Goal: Information Seeking & Learning: Learn about a topic

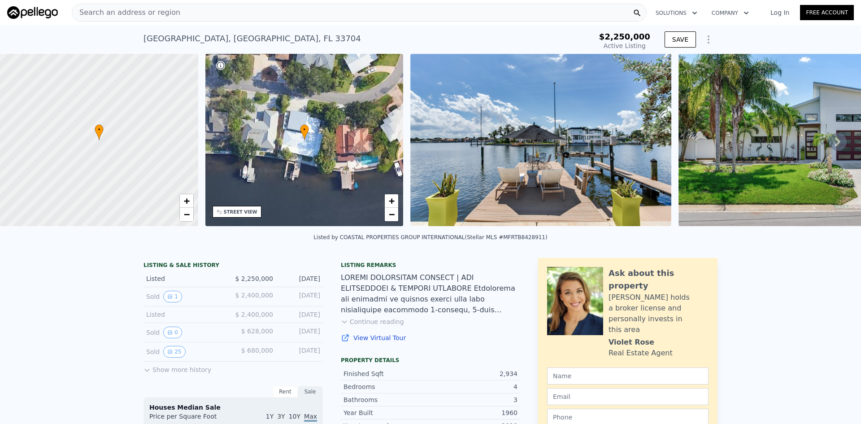
click at [835, 143] on icon at bounding box center [837, 141] width 5 height 9
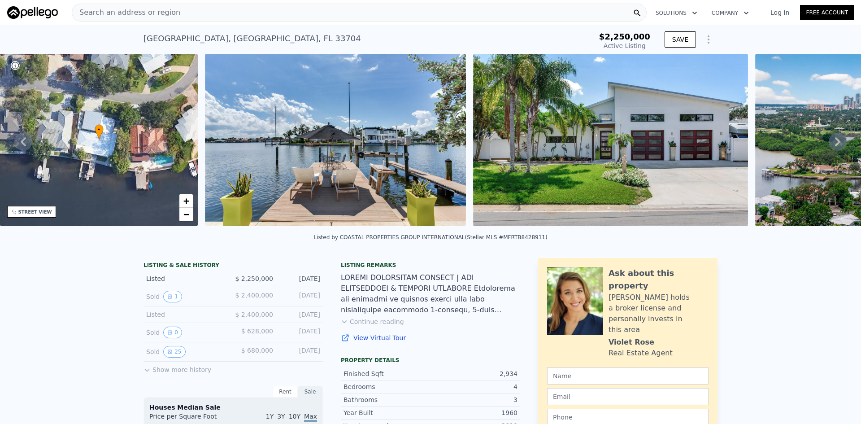
click at [831, 139] on icon at bounding box center [837, 142] width 18 height 18
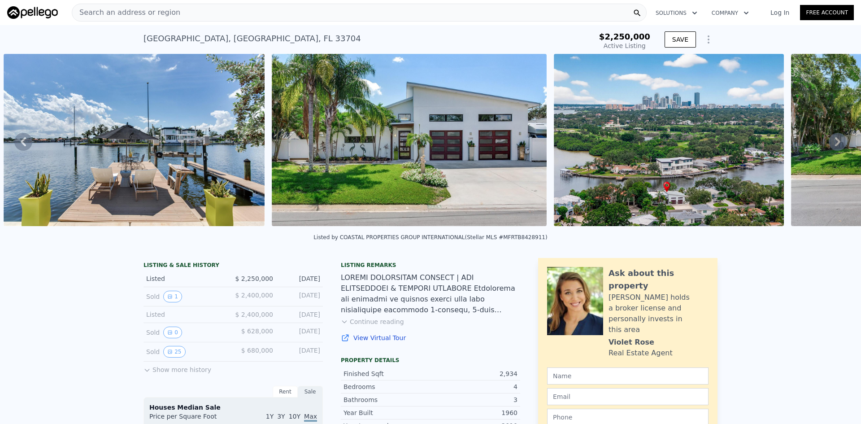
click at [831, 141] on icon at bounding box center [837, 142] width 18 height 18
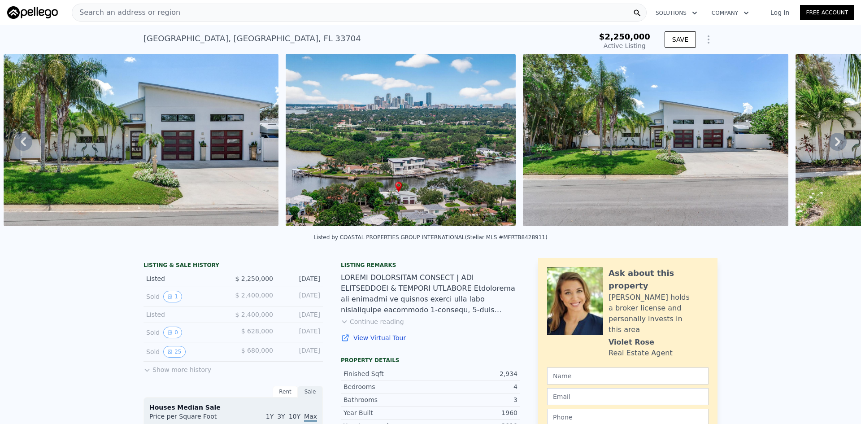
click at [831, 141] on icon at bounding box center [837, 142] width 18 height 18
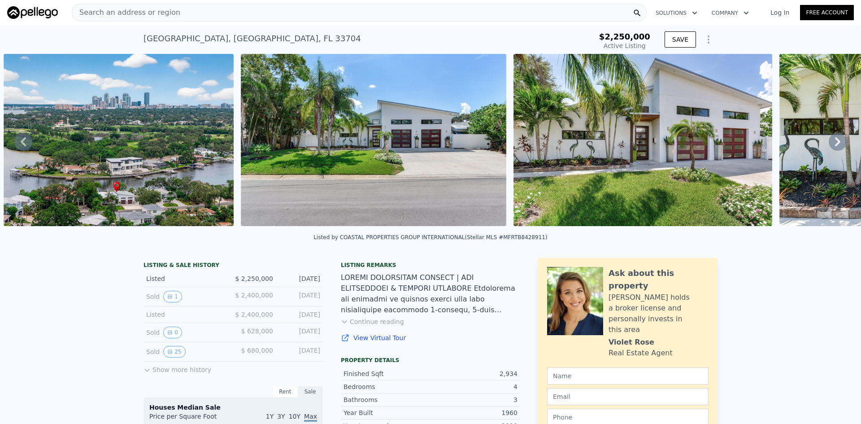
click at [831, 141] on icon at bounding box center [837, 142] width 18 height 18
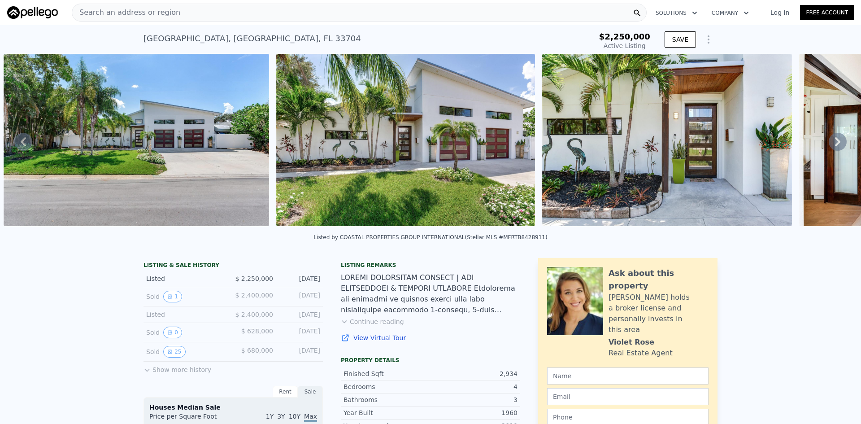
click at [831, 141] on icon at bounding box center [837, 142] width 18 height 18
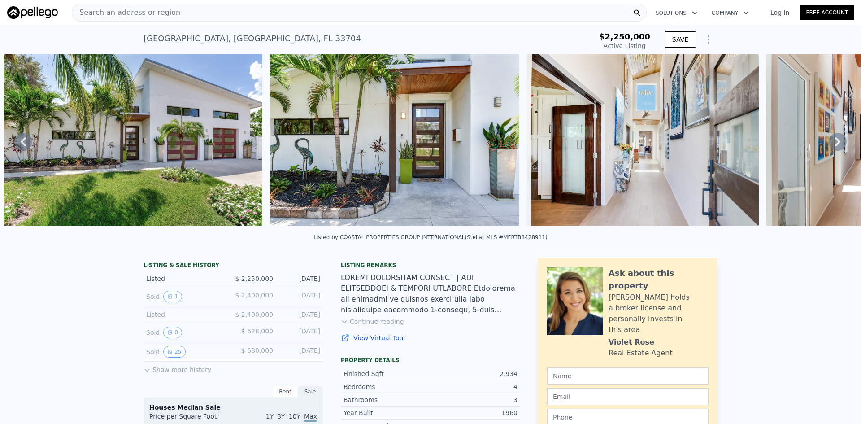
click at [831, 141] on icon at bounding box center [837, 142] width 18 height 18
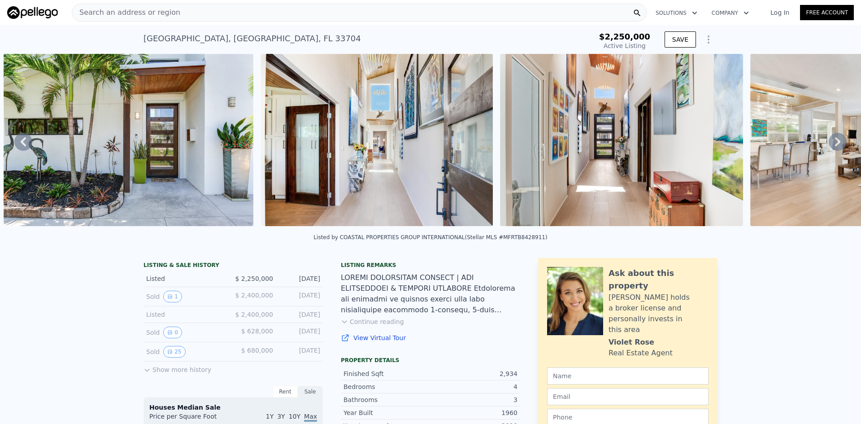
click at [831, 141] on icon at bounding box center [837, 142] width 18 height 18
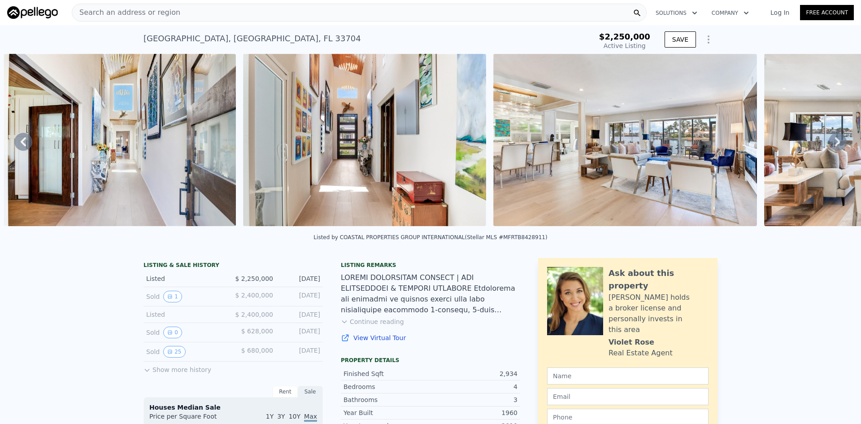
click at [831, 141] on icon at bounding box center [837, 142] width 18 height 18
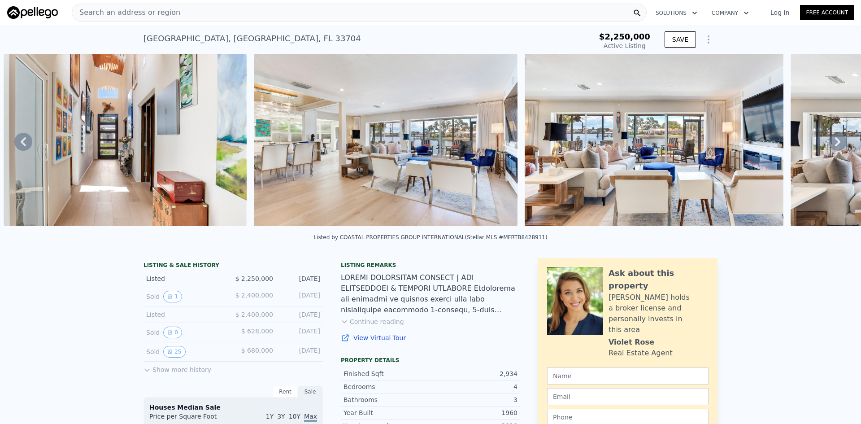
click at [831, 141] on icon at bounding box center [837, 142] width 18 height 18
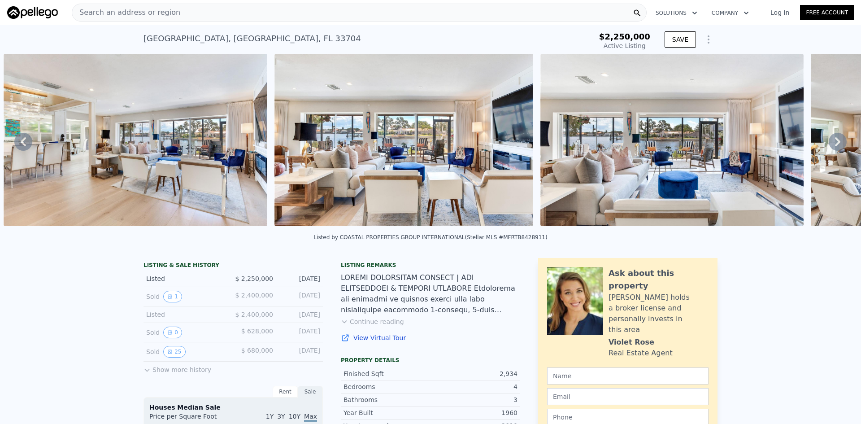
click at [831, 141] on icon at bounding box center [837, 142] width 18 height 18
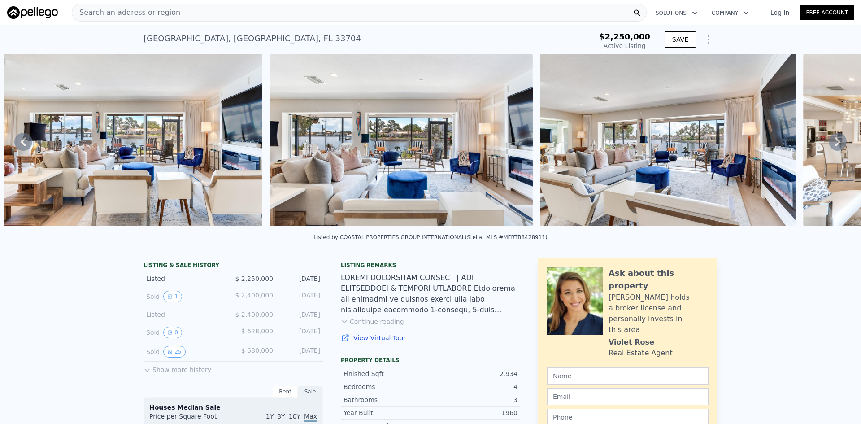
click at [831, 141] on icon at bounding box center [837, 142] width 18 height 18
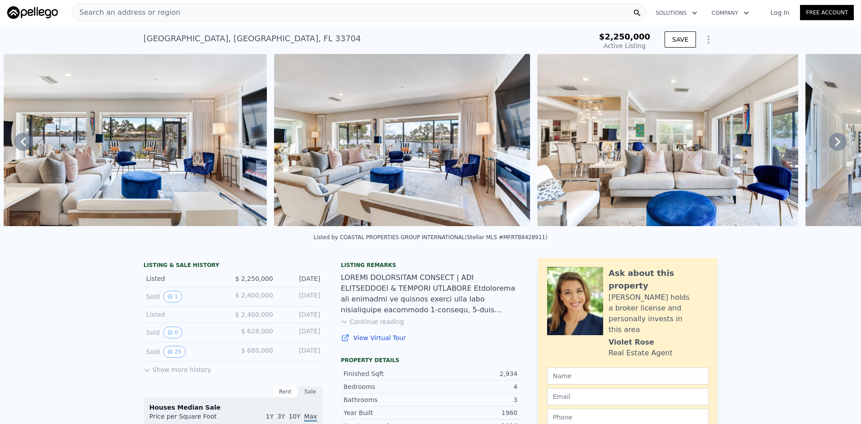
click at [831, 141] on icon at bounding box center [837, 142] width 18 height 18
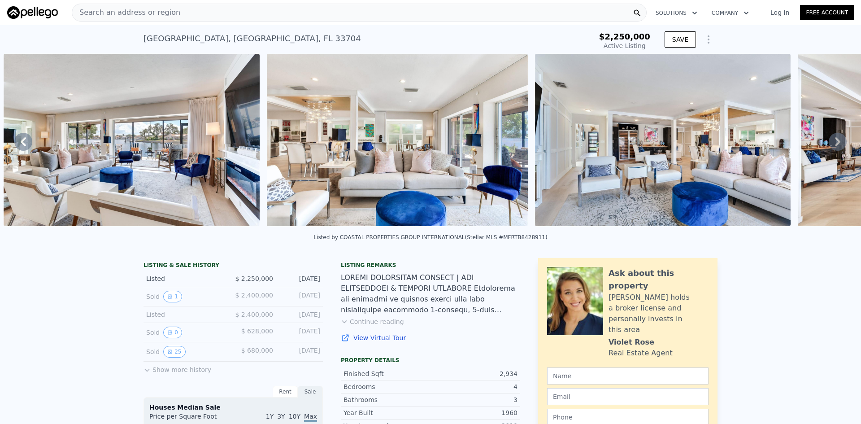
click at [831, 141] on icon at bounding box center [837, 142] width 18 height 18
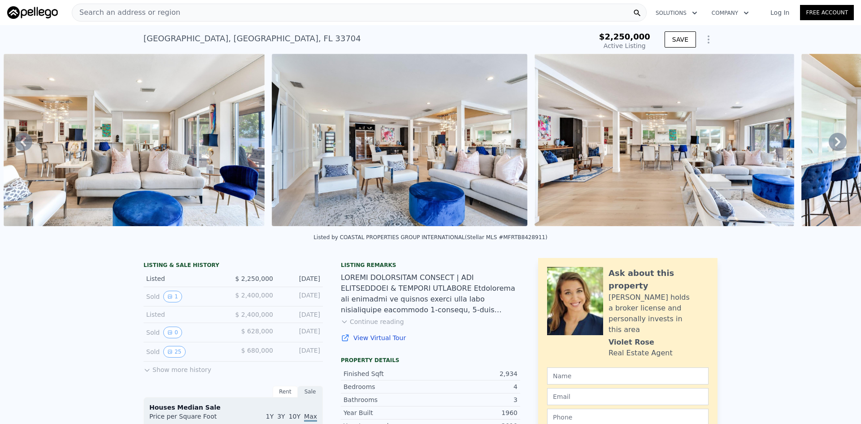
click at [831, 141] on icon at bounding box center [837, 142] width 18 height 18
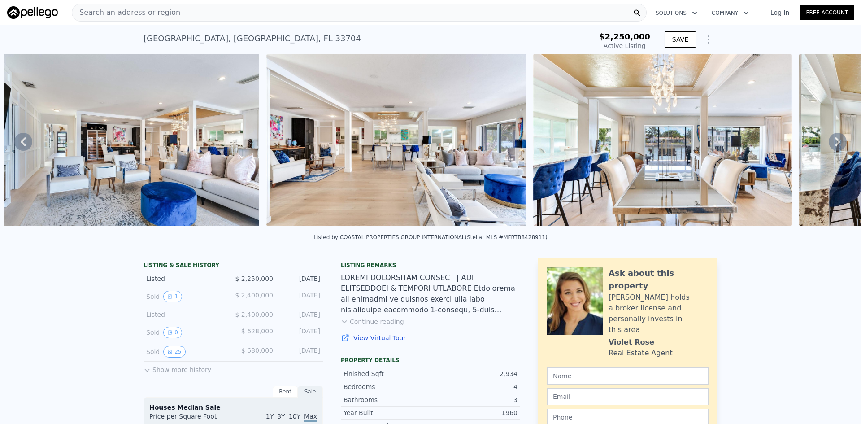
click at [831, 141] on icon at bounding box center [837, 142] width 18 height 18
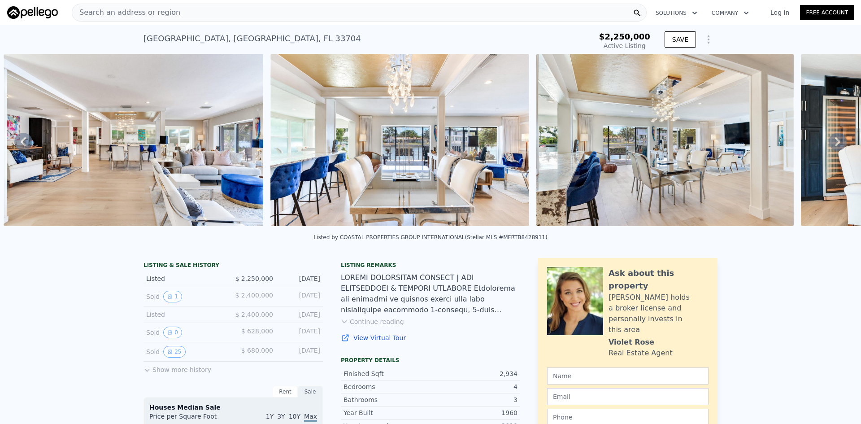
click at [831, 141] on icon at bounding box center [837, 142] width 18 height 18
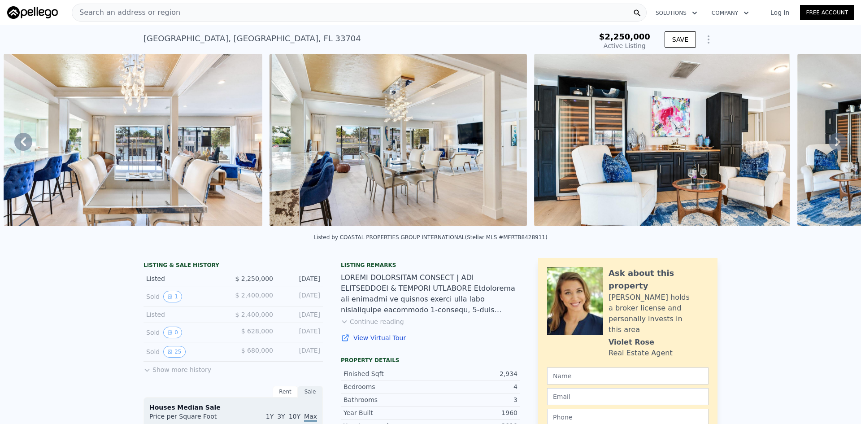
click at [831, 141] on icon at bounding box center [837, 142] width 18 height 18
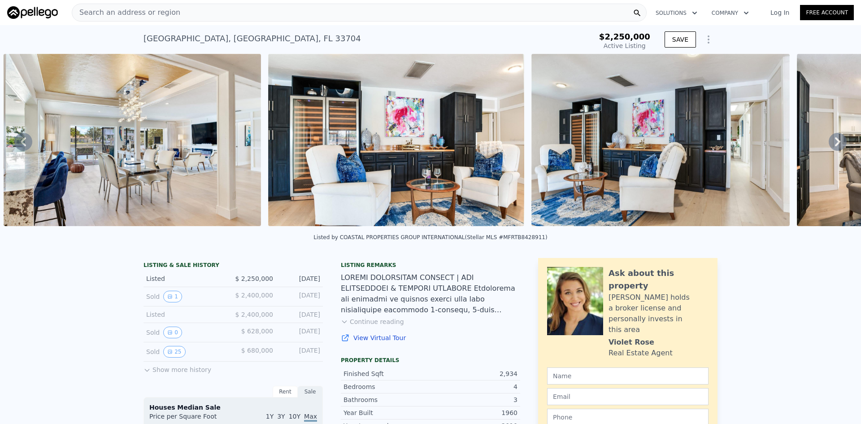
click at [831, 141] on icon at bounding box center [837, 142] width 18 height 18
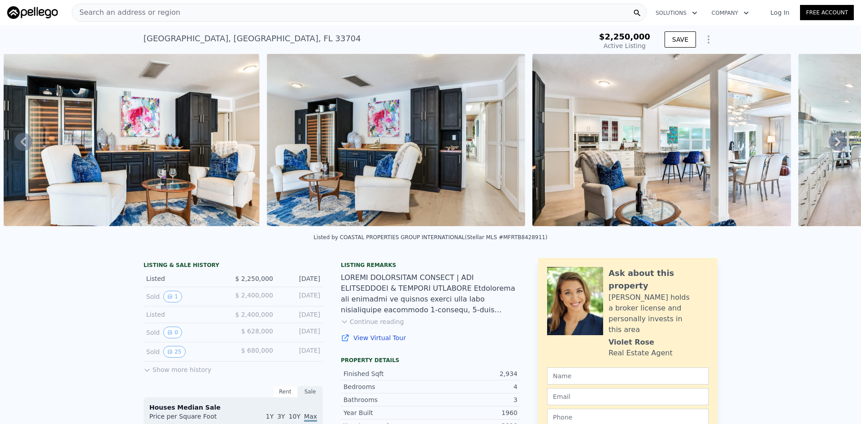
click at [831, 141] on icon at bounding box center [837, 142] width 18 height 18
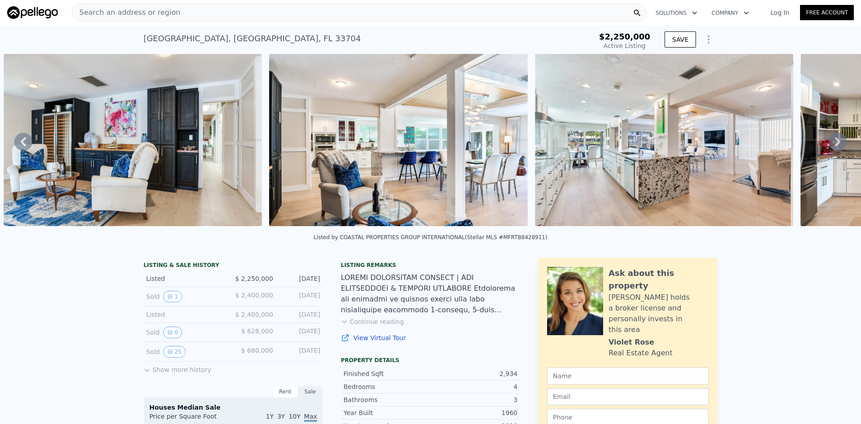
click at [835, 143] on icon at bounding box center [837, 141] width 5 height 9
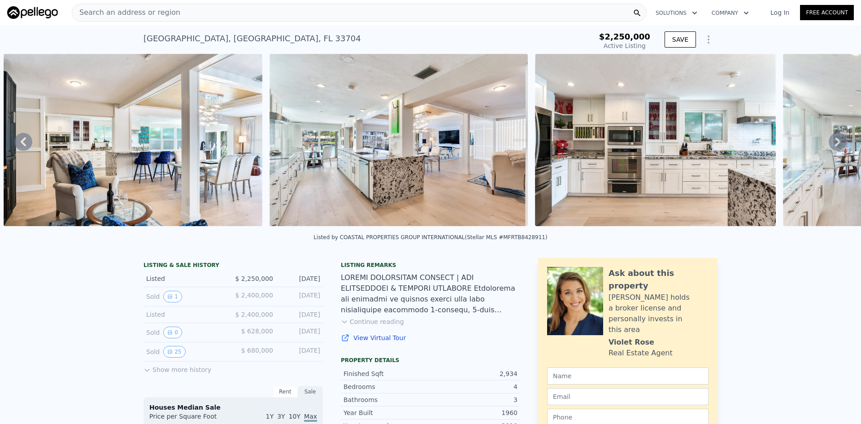
click at [835, 143] on icon at bounding box center [837, 141] width 5 height 9
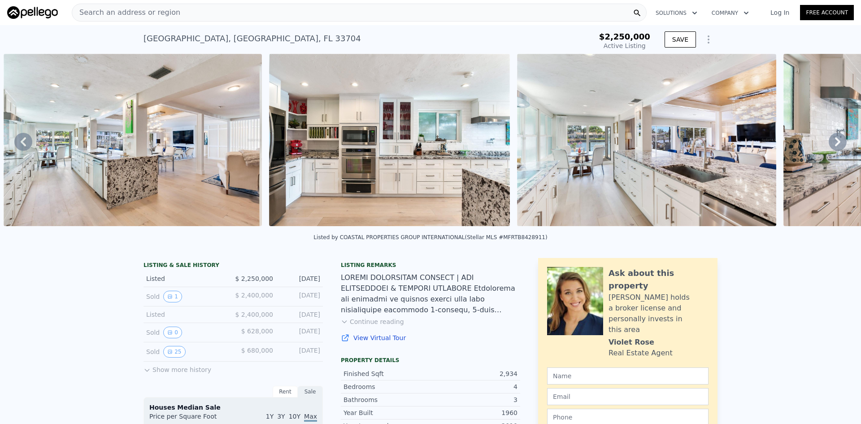
click at [835, 143] on icon at bounding box center [837, 141] width 5 height 9
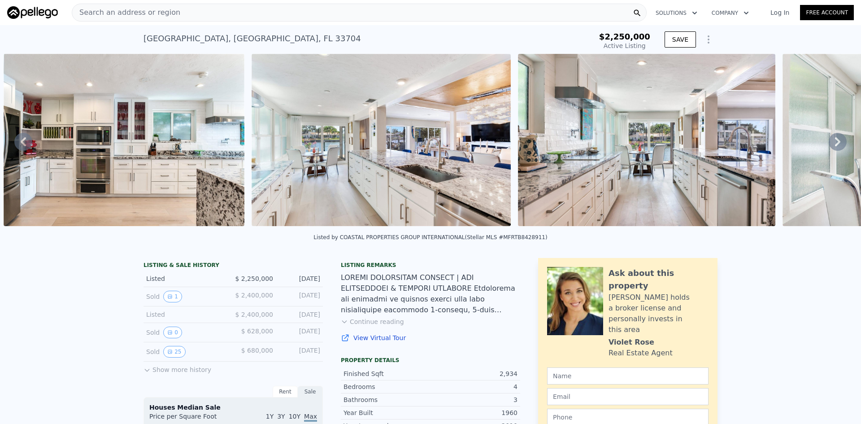
click at [835, 143] on icon at bounding box center [837, 141] width 5 height 9
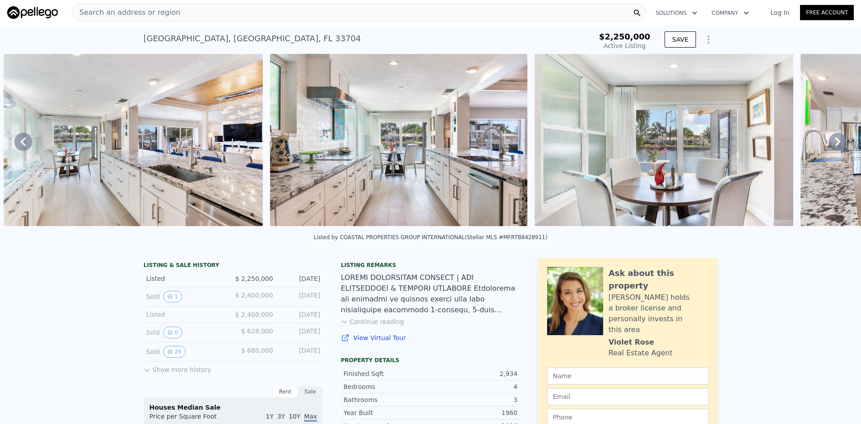
click at [835, 143] on icon at bounding box center [837, 141] width 5 height 9
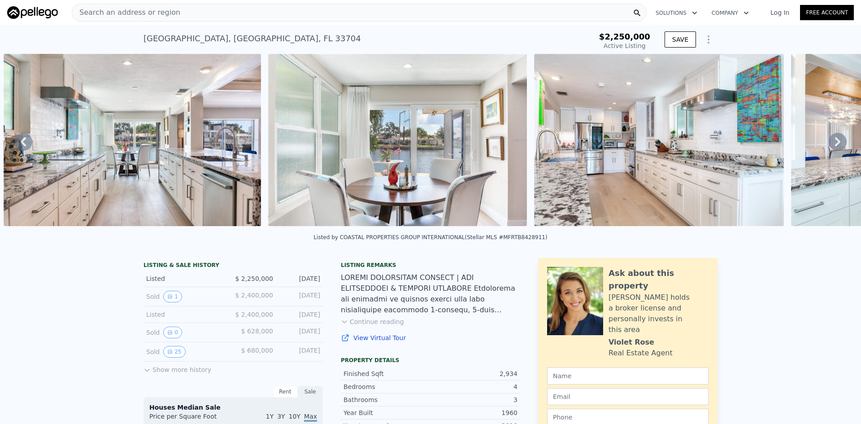
click at [835, 143] on icon at bounding box center [837, 141] width 5 height 9
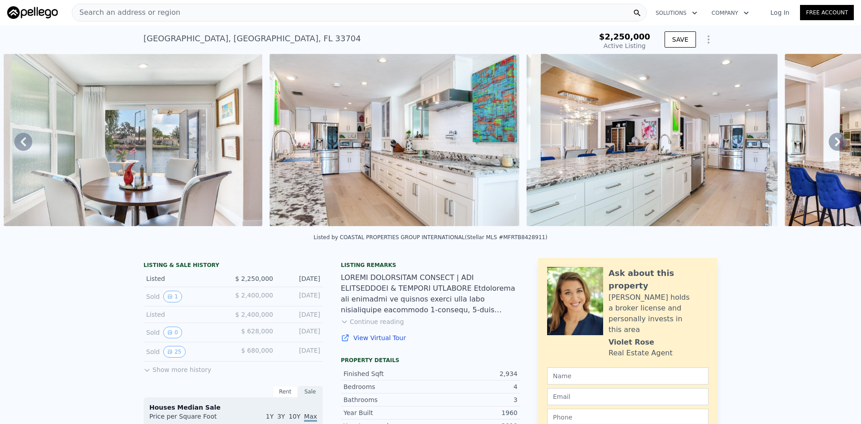
click at [835, 143] on icon at bounding box center [837, 141] width 5 height 9
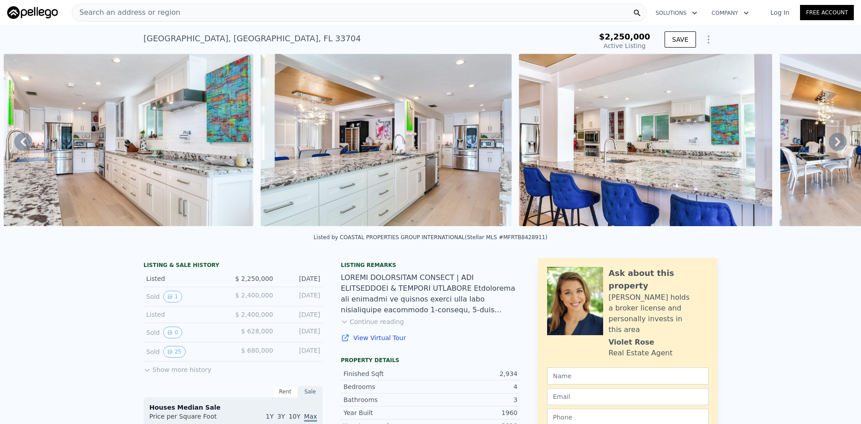
click at [835, 143] on icon at bounding box center [837, 141] width 5 height 9
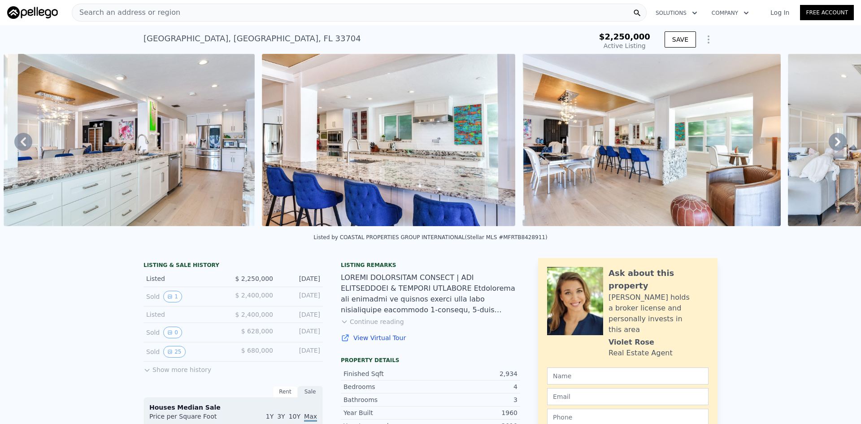
click at [835, 143] on icon at bounding box center [837, 141] width 5 height 9
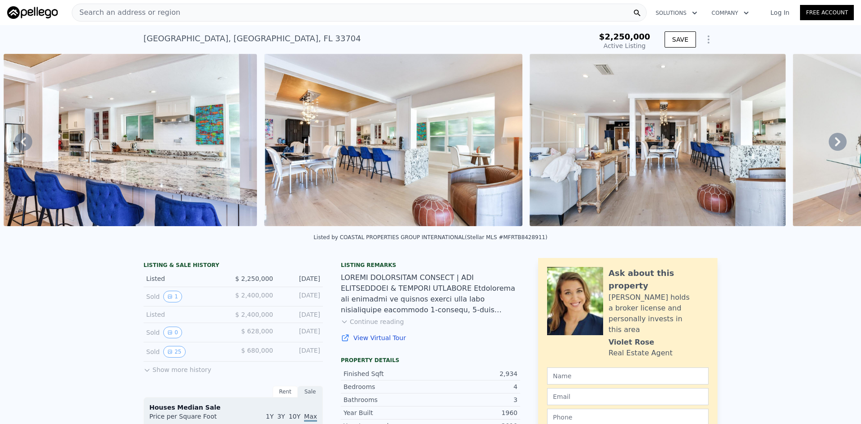
click at [835, 143] on icon at bounding box center [837, 141] width 5 height 9
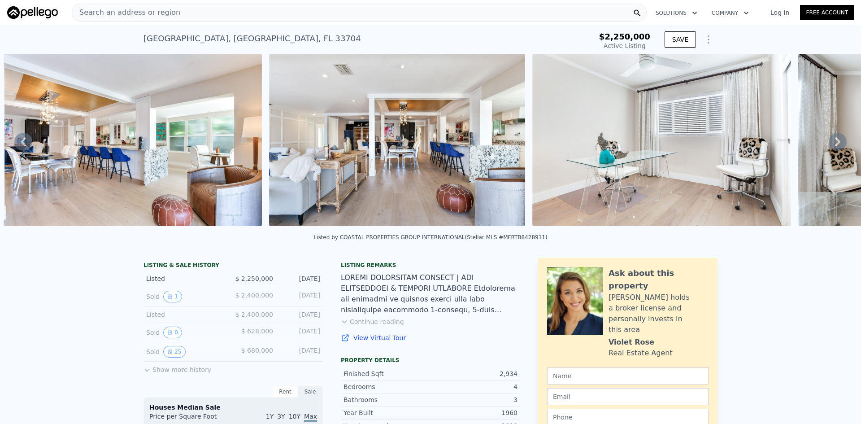
click at [835, 143] on icon at bounding box center [837, 141] width 5 height 9
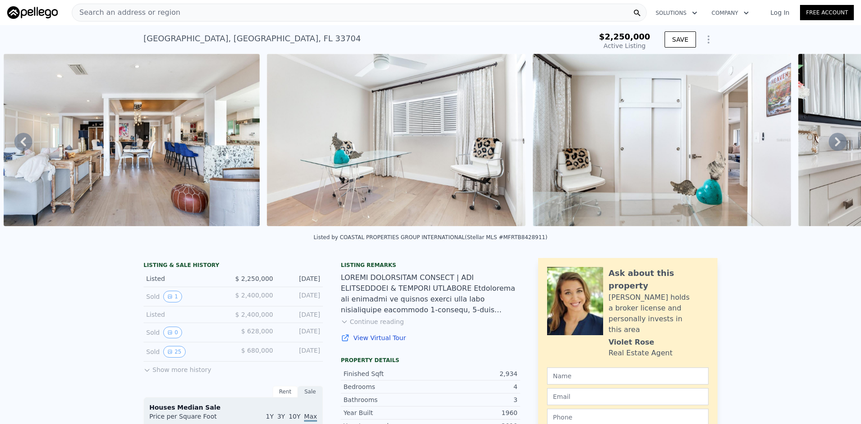
click at [835, 143] on icon at bounding box center [837, 141] width 5 height 9
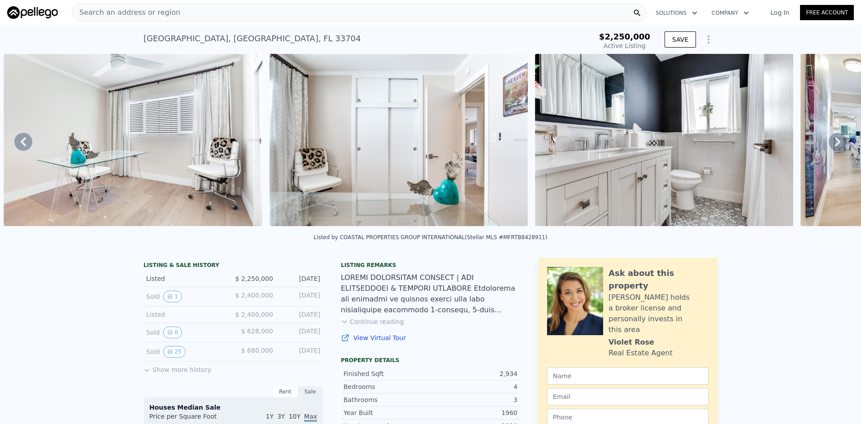
click at [835, 143] on icon at bounding box center [837, 141] width 5 height 9
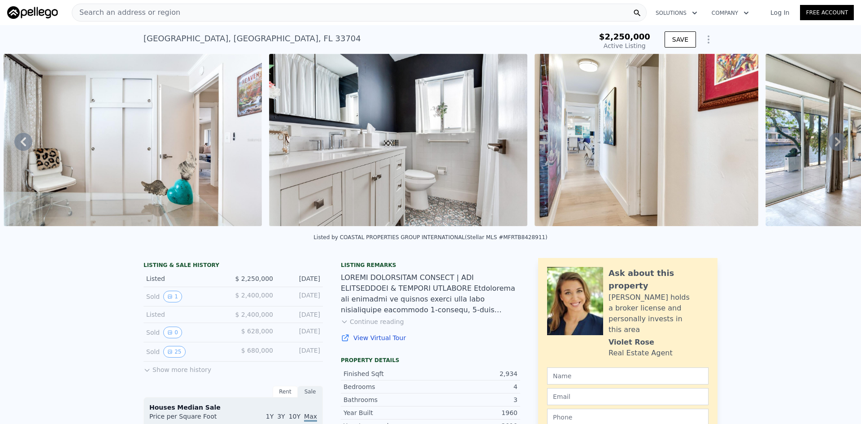
click at [835, 143] on icon at bounding box center [837, 141] width 5 height 9
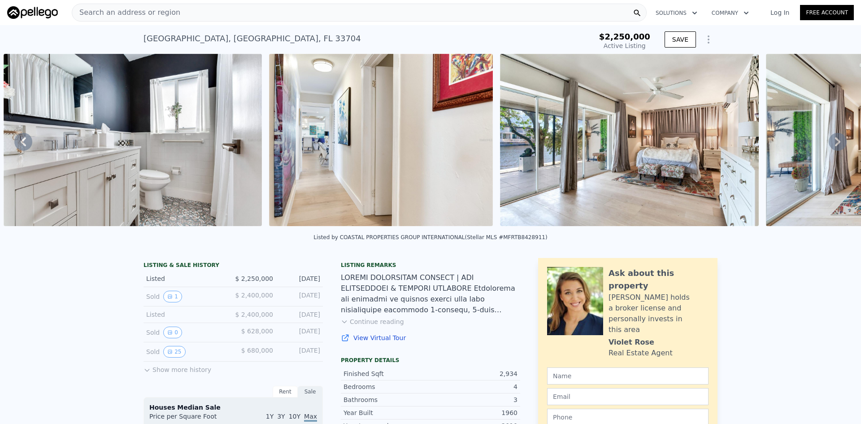
click at [835, 143] on icon at bounding box center [837, 141] width 5 height 9
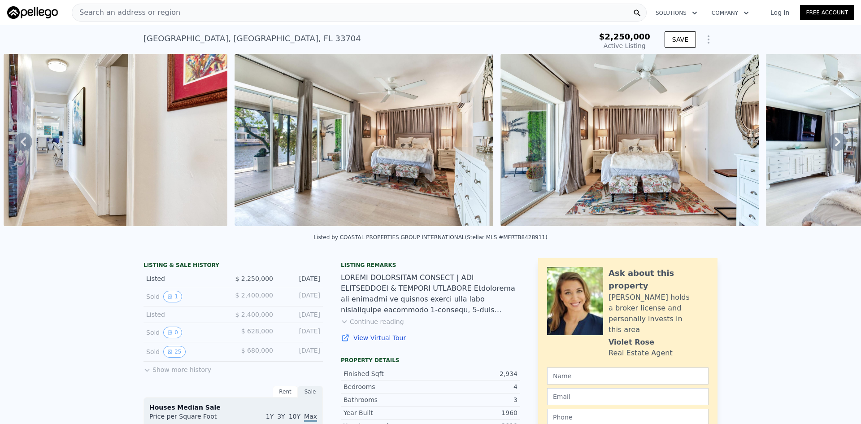
click at [835, 143] on icon at bounding box center [837, 141] width 5 height 9
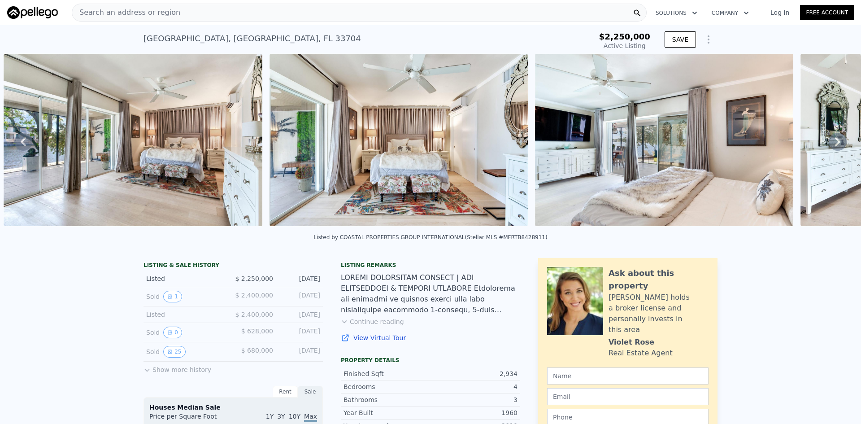
click at [835, 143] on icon at bounding box center [837, 141] width 5 height 9
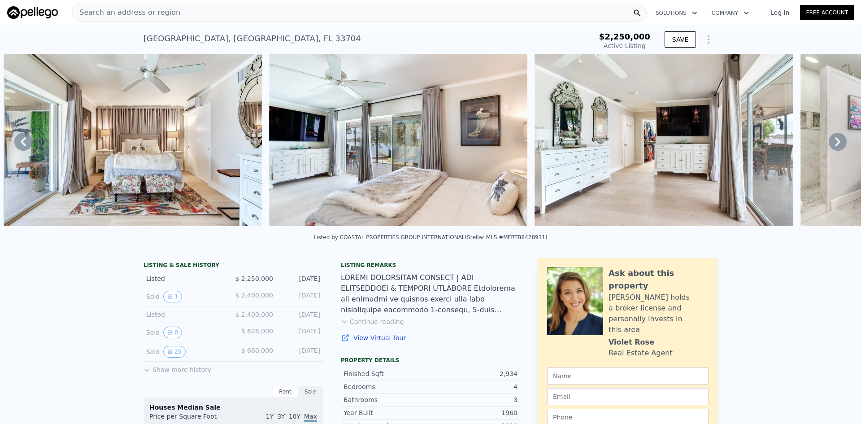
click at [835, 143] on icon at bounding box center [837, 141] width 5 height 9
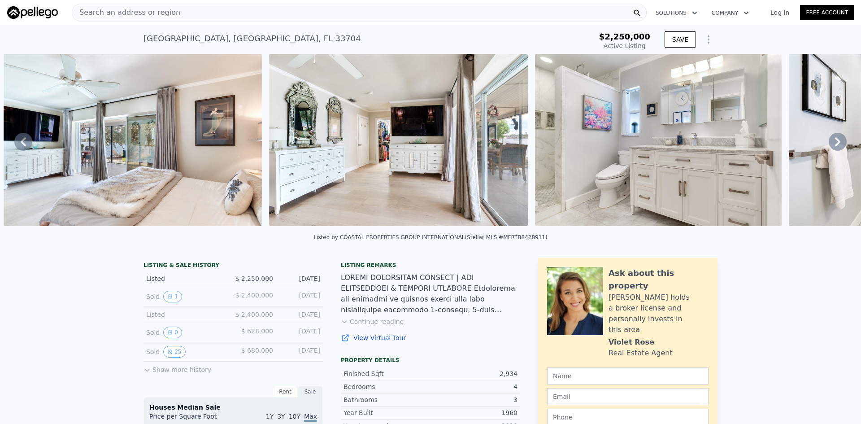
click at [835, 143] on icon at bounding box center [837, 141] width 5 height 9
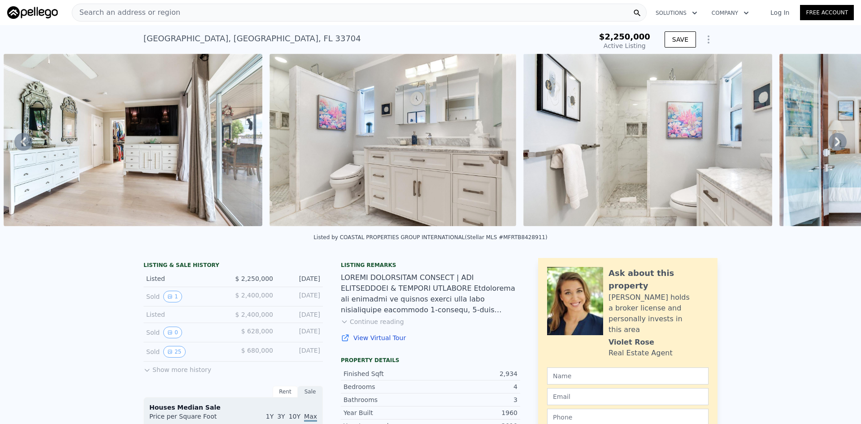
click at [835, 143] on icon at bounding box center [837, 141] width 5 height 9
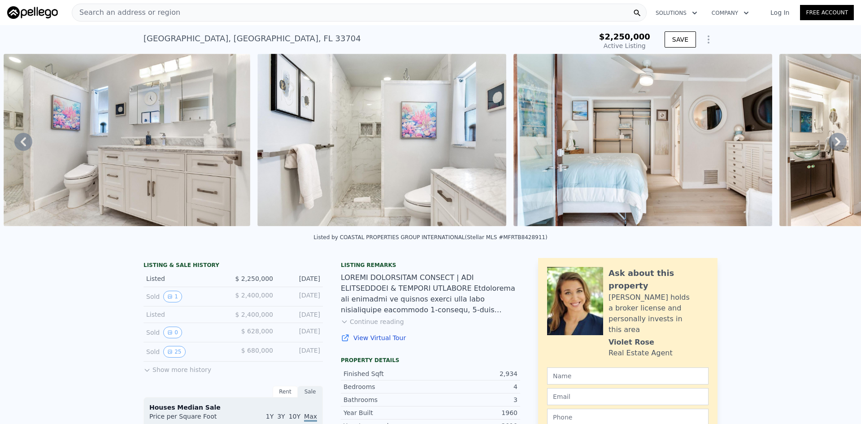
click at [835, 143] on icon at bounding box center [837, 141] width 5 height 9
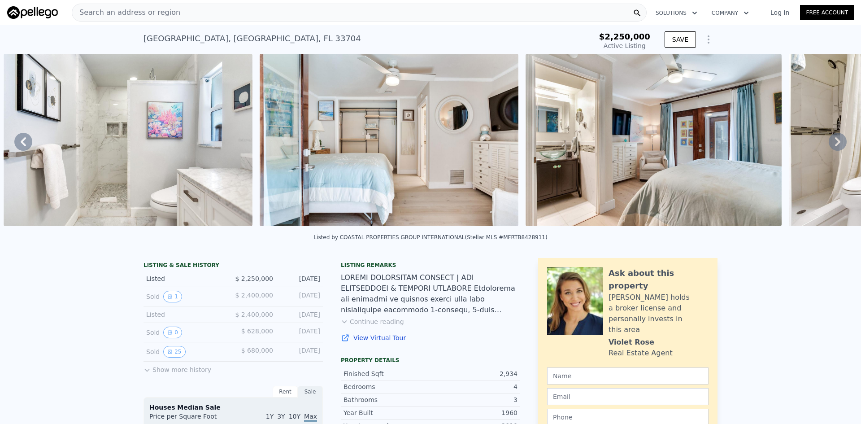
click at [835, 143] on icon at bounding box center [837, 141] width 5 height 9
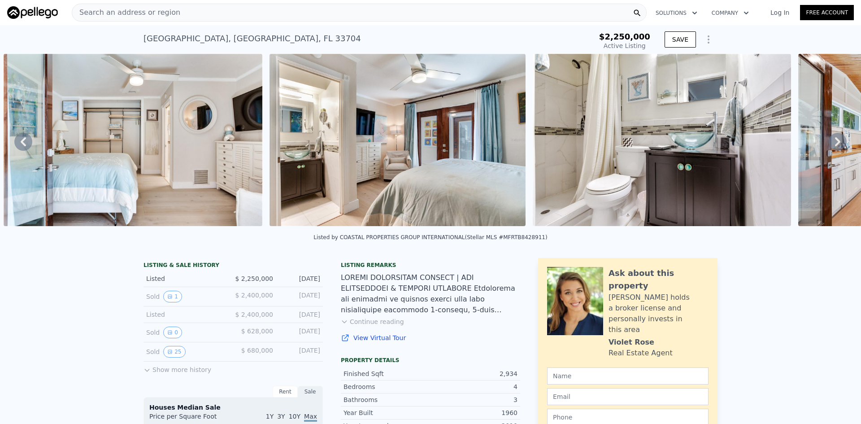
click at [835, 143] on icon at bounding box center [837, 141] width 5 height 9
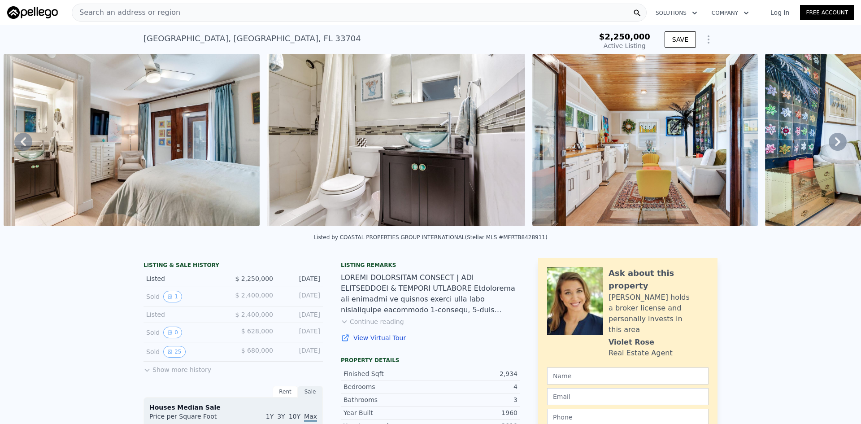
click at [835, 143] on icon at bounding box center [837, 141] width 5 height 9
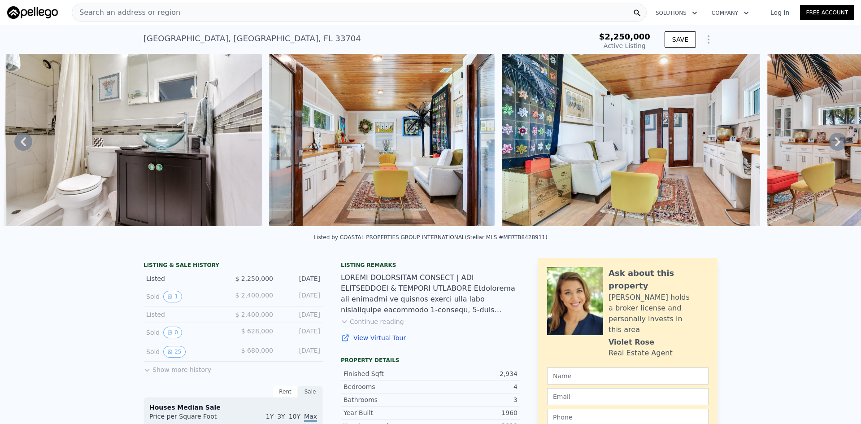
click at [835, 143] on icon at bounding box center [837, 141] width 5 height 9
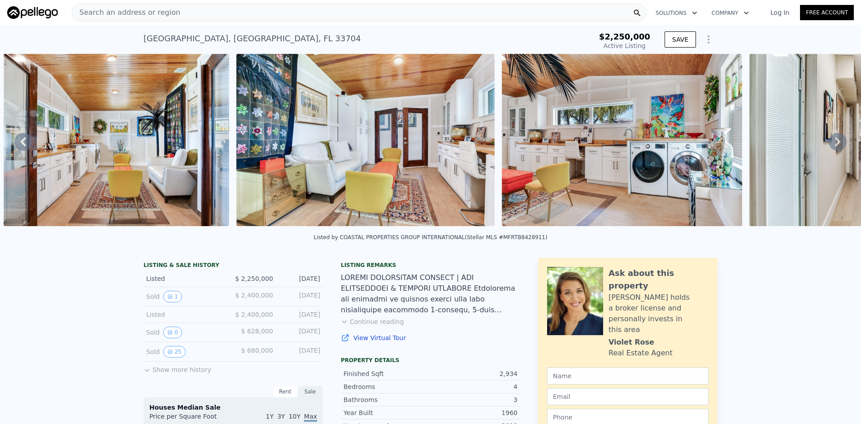
click at [835, 143] on icon at bounding box center [837, 141] width 5 height 9
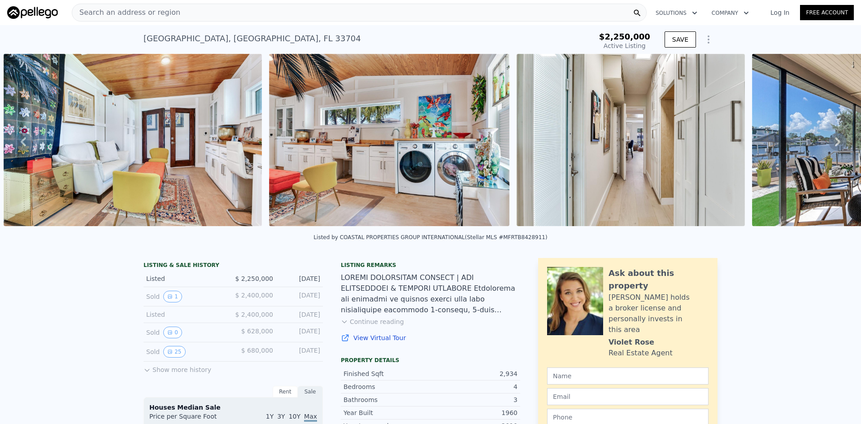
click at [835, 143] on icon at bounding box center [837, 141] width 5 height 9
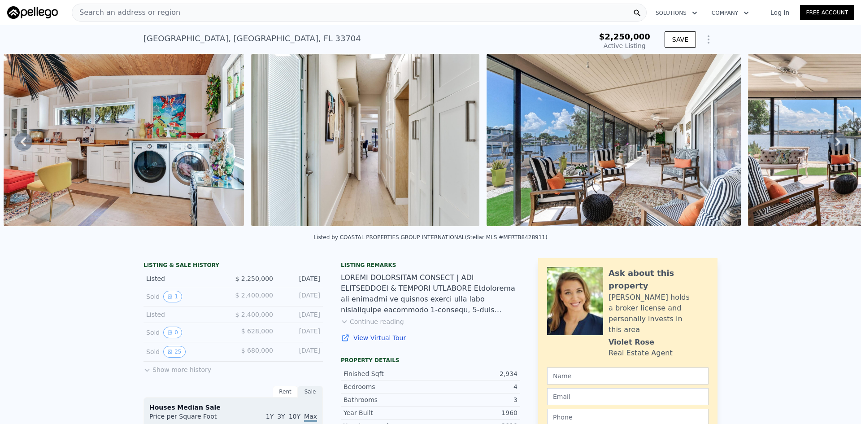
click at [835, 143] on icon at bounding box center [837, 141] width 5 height 9
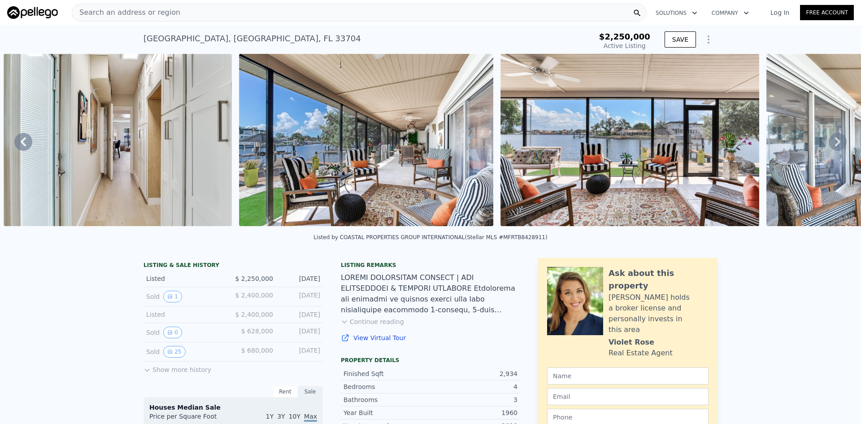
click at [835, 143] on icon at bounding box center [837, 141] width 5 height 9
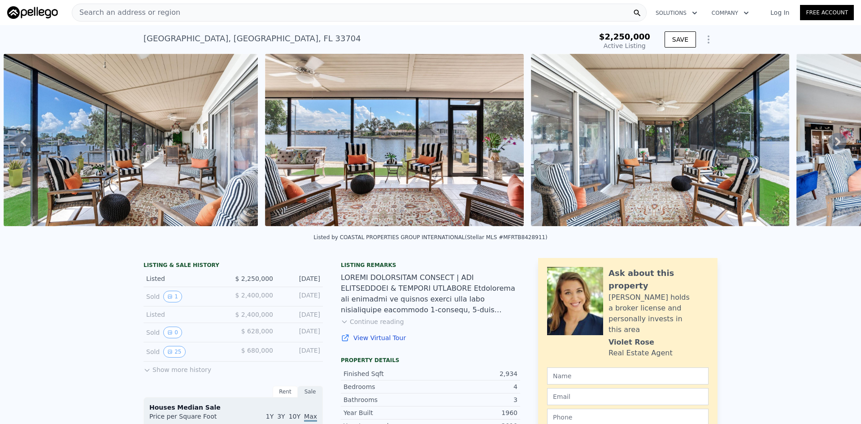
click at [836, 150] on icon at bounding box center [837, 142] width 18 height 18
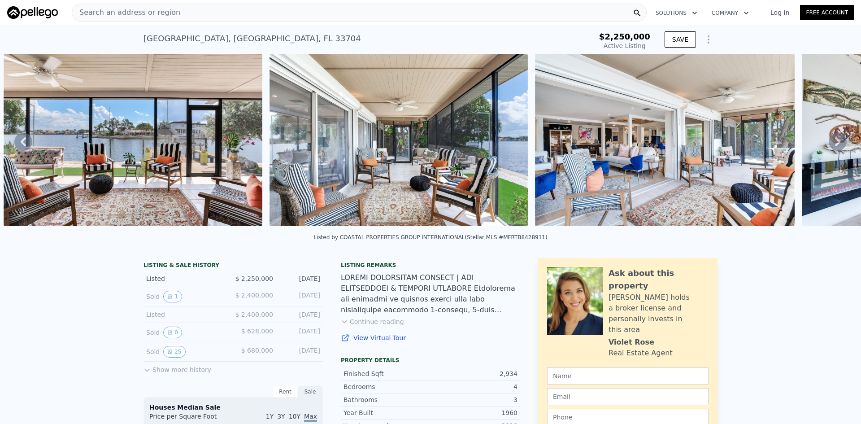
click at [832, 138] on icon at bounding box center [837, 142] width 18 height 18
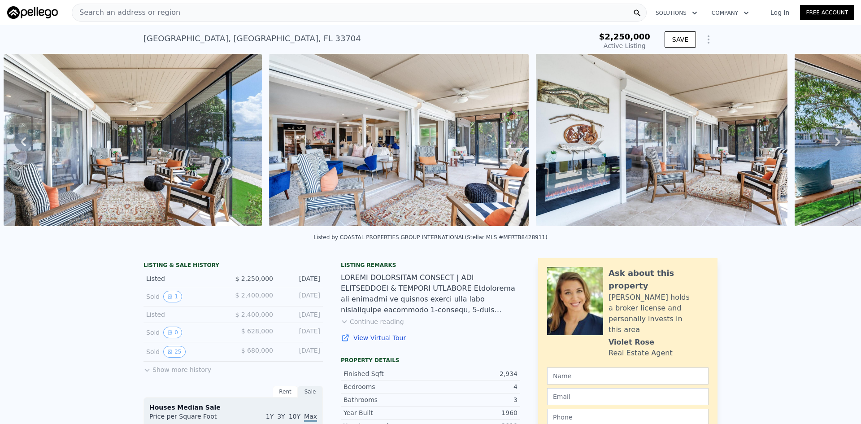
click at [832, 138] on icon at bounding box center [837, 142] width 18 height 18
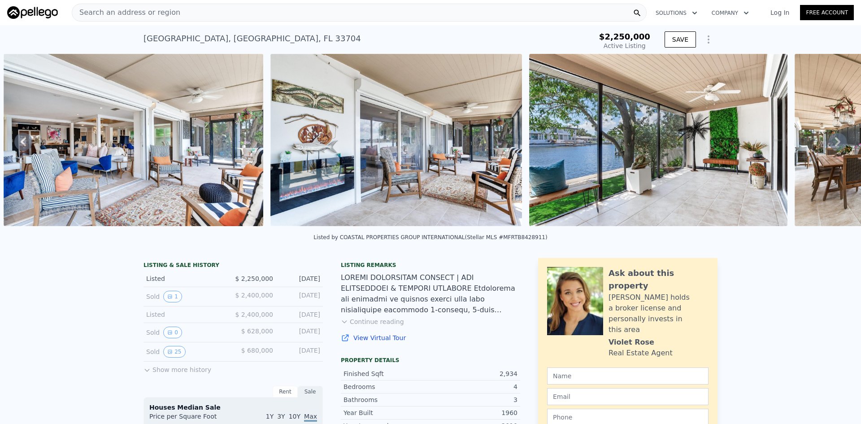
click at [832, 138] on icon at bounding box center [837, 142] width 18 height 18
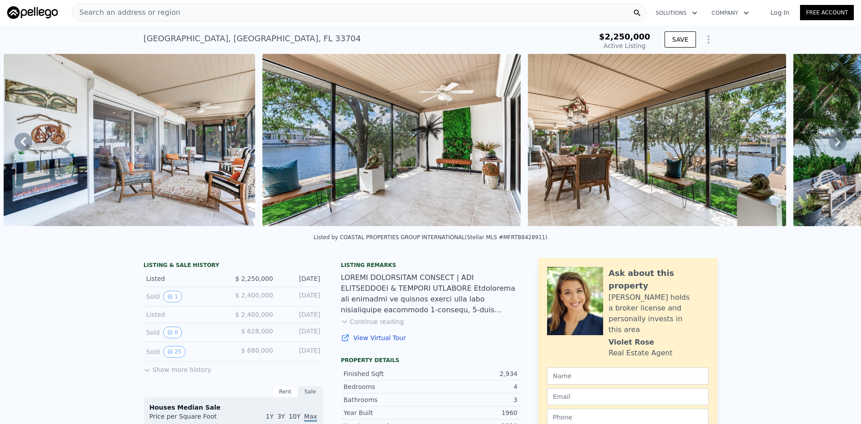
click at [832, 138] on icon at bounding box center [837, 142] width 18 height 18
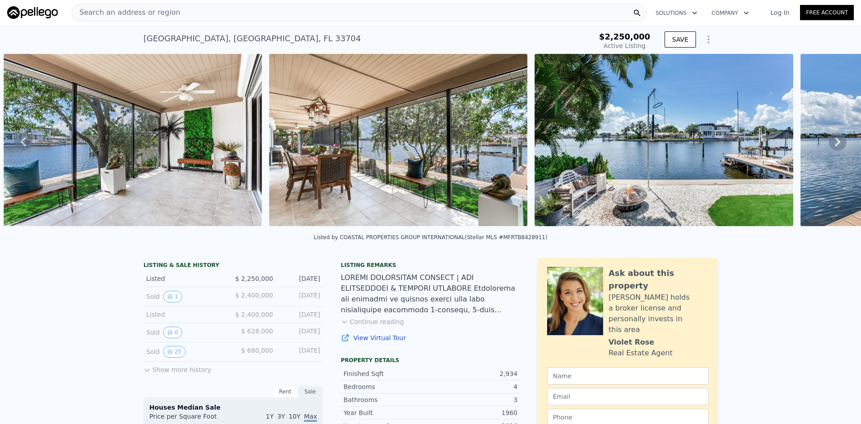
click at [832, 138] on icon at bounding box center [837, 142] width 18 height 18
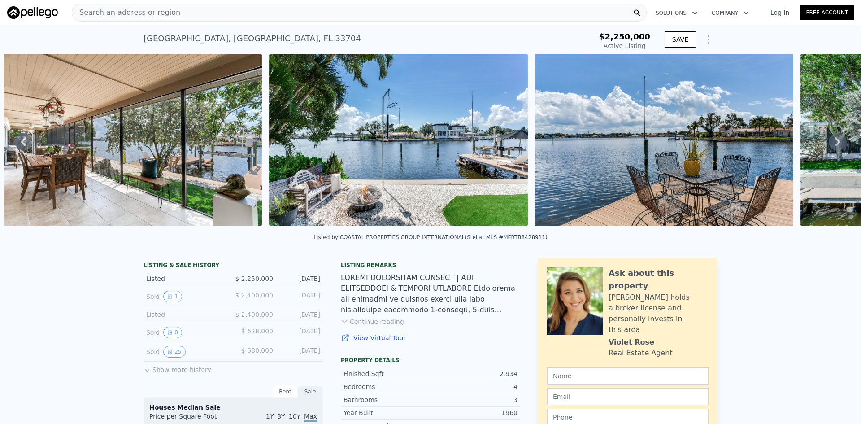
click at [832, 138] on icon at bounding box center [837, 142] width 18 height 18
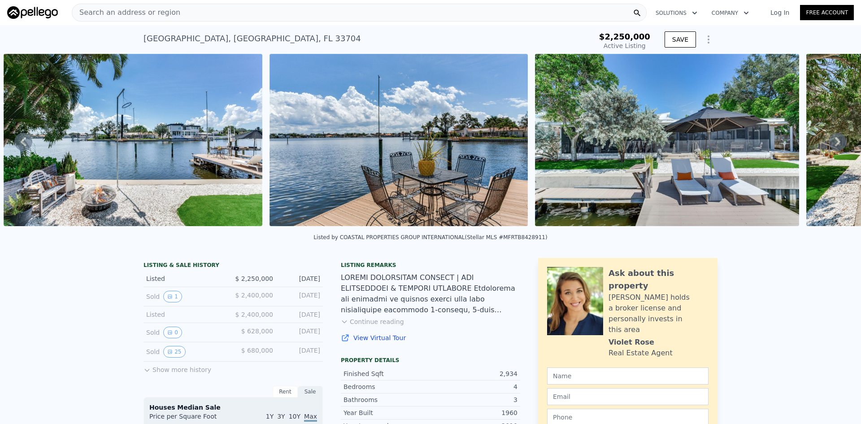
click at [832, 138] on icon at bounding box center [837, 142] width 18 height 18
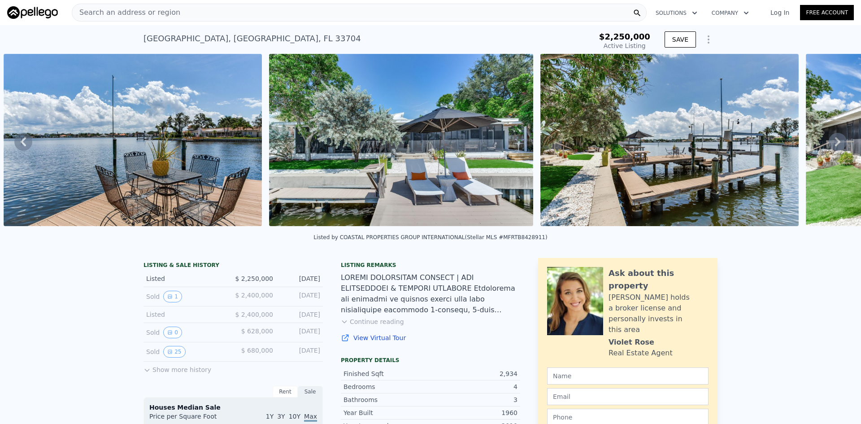
click at [835, 141] on icon at bounding box center [837, 141] width 5 height 9
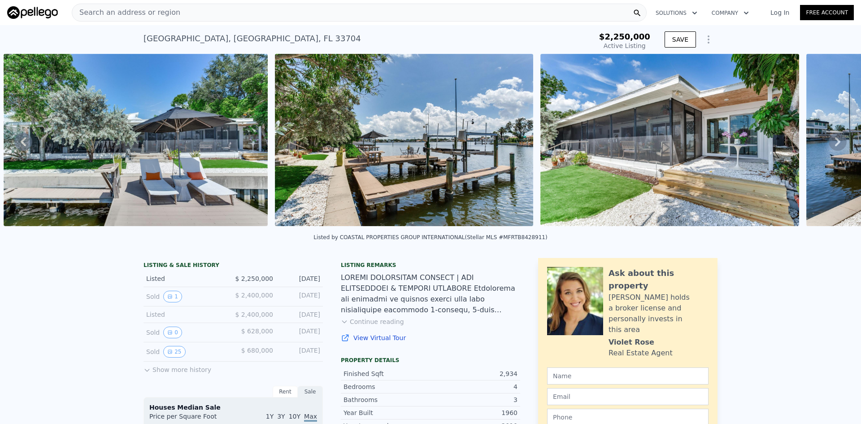
click at [828, 141] on icon at bounding box center [837, 142] width 18 height 18
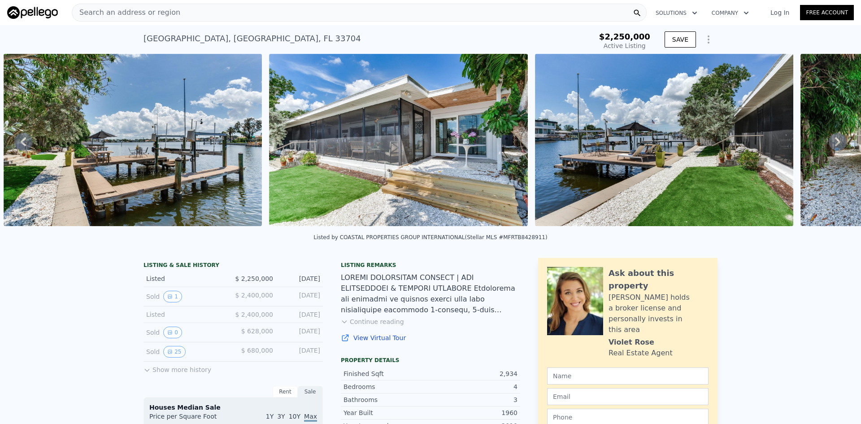
click at [828, 141] on icon at bounding box center [837, 142] width 18 height 18
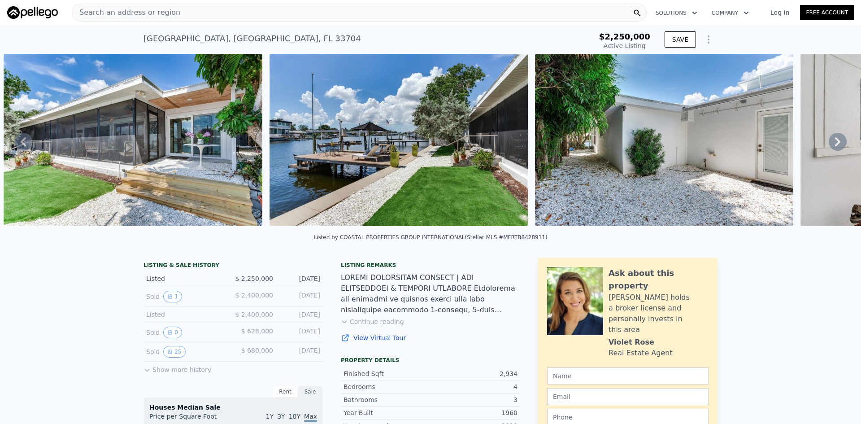
click at [835, 142] on icon at bounding box center [837, 141] width 5 height 9
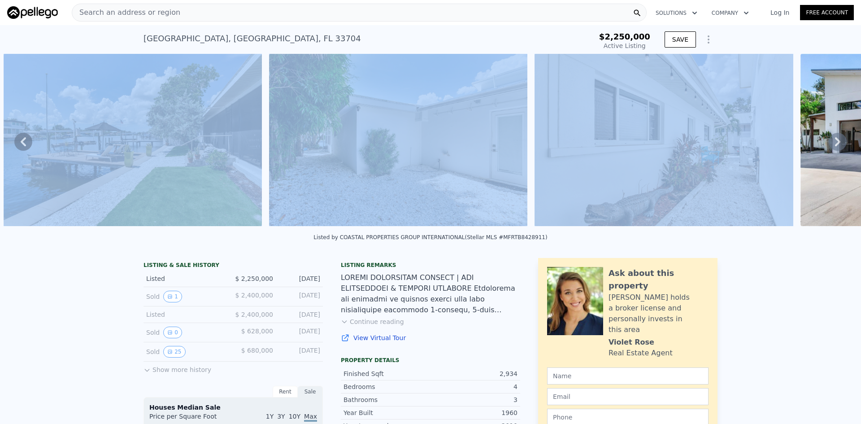
drag, startPoint x: 829, startPoint y: 142, endPoint x: 720, endPoint y: 169, distance: 111.9
click at [720, 169] on div "• + − • + − STREET VIEW Loading... SATELLITE VIEW" at bounding box center [430, 141] width 861 height 175
click at [768, 159] on img at bounding box center [663, 140] width 258 height 172
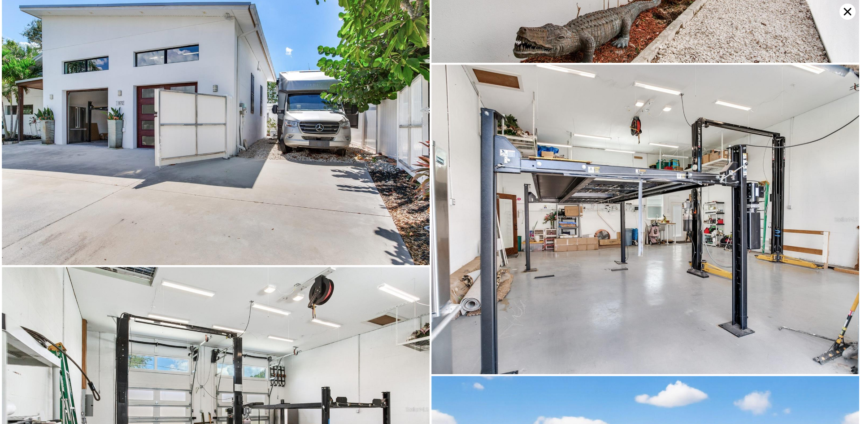
scroll to position [9003, 0]
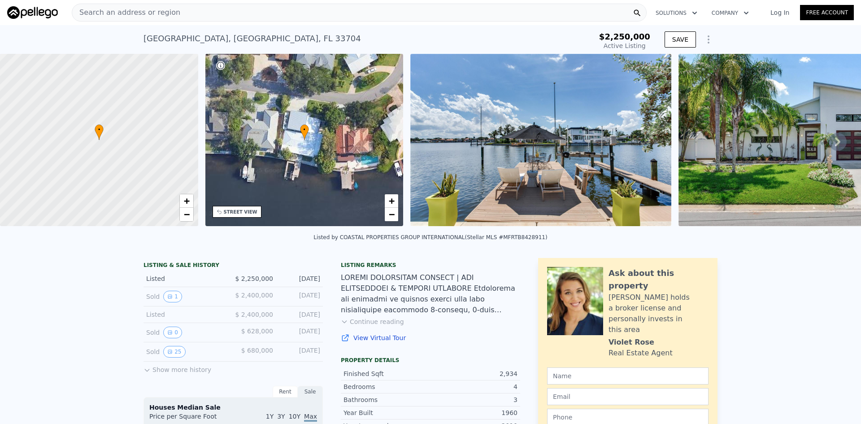
click at [429, 38] on icon "Show Options" at bounding box center [708, 39] width 11 height 11
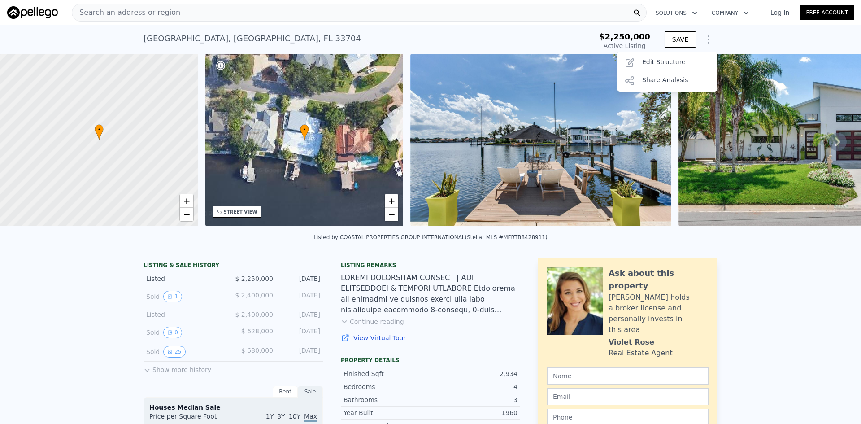
click at [429, 36] on div "1172 35th Ave NE , St. Petersburg , FL 33704 Active at $2.250m" at bounding box center [354, 41] width 423 height 25
